Goal: Task Accomplishment & Management: Manage account settings

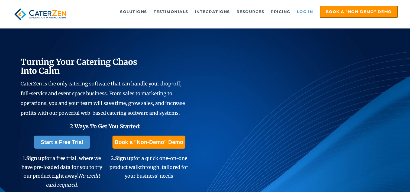
click at [302, 9] on link "Log in" at bounding box center [305, 11] width 22 height 11
click at [306, 14] on link "Log in" at bounding box center [305, 11] width 22 height 11
click at [307, 12] on link "Log in" at bounding box center [305, 11] width 22 height 11
